Goal: Information Seeking & Learning: Learn about a topic

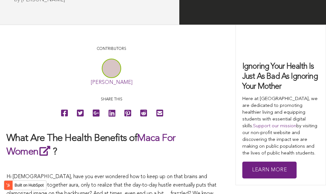
scroll to position [1510, 0]
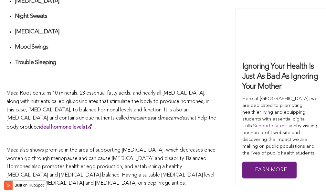
click at [103, 97] on p "Maca Root contains 10 minerals, 23 essential fatty acids, and nearly all [MEDIC…" at bounding box center [111, 110] width 210 height 42
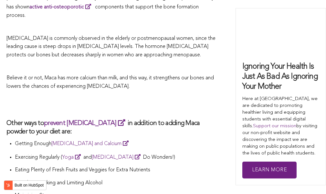
scroll to position [2572, 0]
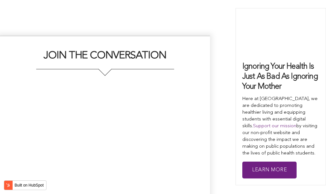
click at [204, 97] on div "JOIN THE CONVERSATION" at bounding box center [105, 128] width 210 height 184
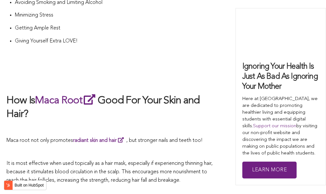
click at [182, 97] on h2 "How Is Maca Root Good For Your Skin and Hair?" at bounding box center [111, 107] width 210 height 28
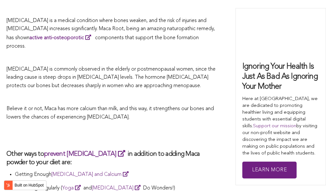
click at [109, 106] on span "Believe it or not, Maca has more calcium than milk, and this way, it strengthen…" at bounding box center [110, 113] width 208 height 14
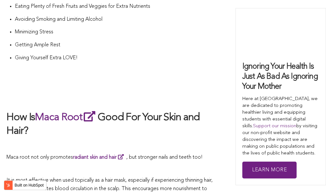
scroll to position [1154, 0]
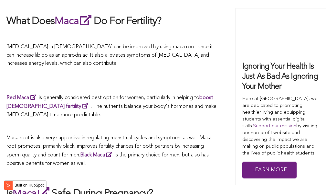
click at [149, 97] on p "Red Maca is generally considered best option for women, particularly in helping…" at bounding box center [111, 106] width 210 height 26
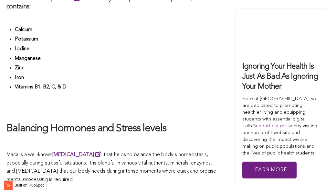
scroll to position [2360, 0]
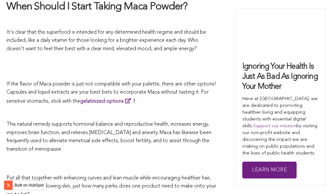
click at [188, 122] on span "This natural remedy supports hormonal balance and reproductive health, increase…" at bounding box center [108, 137] width 205 height 30
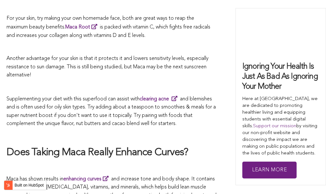
scroll to position [1633, 0]
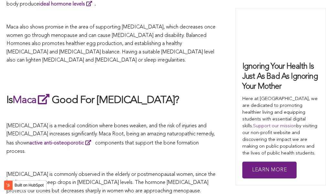
click at [155, 97] on h2 "Is Maca Good For [MEDICAL_DATA]?" at bounding box center [111, 99] width 210 height 15
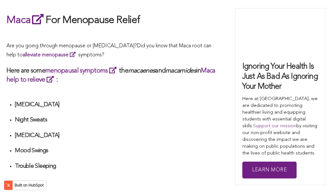
scroll to position [1730, 0]
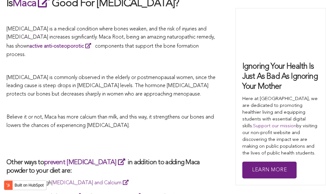
click at [180, 114] on span "Believe it or not, Maca has more calcium than milk, and this way, it strengthen…" at bounding box center [110, 121] width 208 height 14
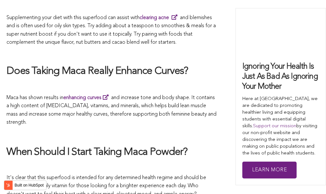
scroll to position [2090, 0]
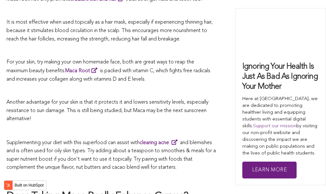
click at [166, 98] on p "Another advantage for your skin is that it protects it and lowers sensitivity l…" at bounding box center [111, 110] width 210 height 25
click at [163, 189] on h2 "Does Taking Maca Really Enhance Curves?" at bounding box center [111, 196] width 210 height 14
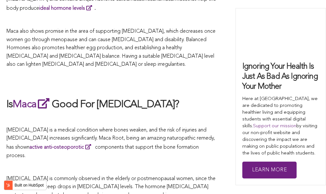
scroll to position [2194, 0]
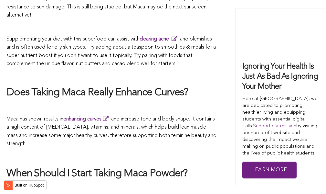
click at [198, 116] on span "Maca has shown results in enhancing curves and increase tone and body shape. It…" at bounding box center [111, 131] width 210 height 30
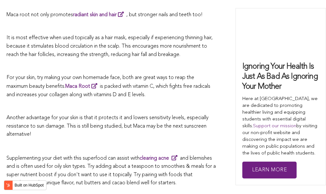
click at [121, 115] on span "Another advantage for your skin is that it protects it and lowers sensitivity l…" at bounding box center [107, 126] width 202 height 22
